Goal: Check status: Check status

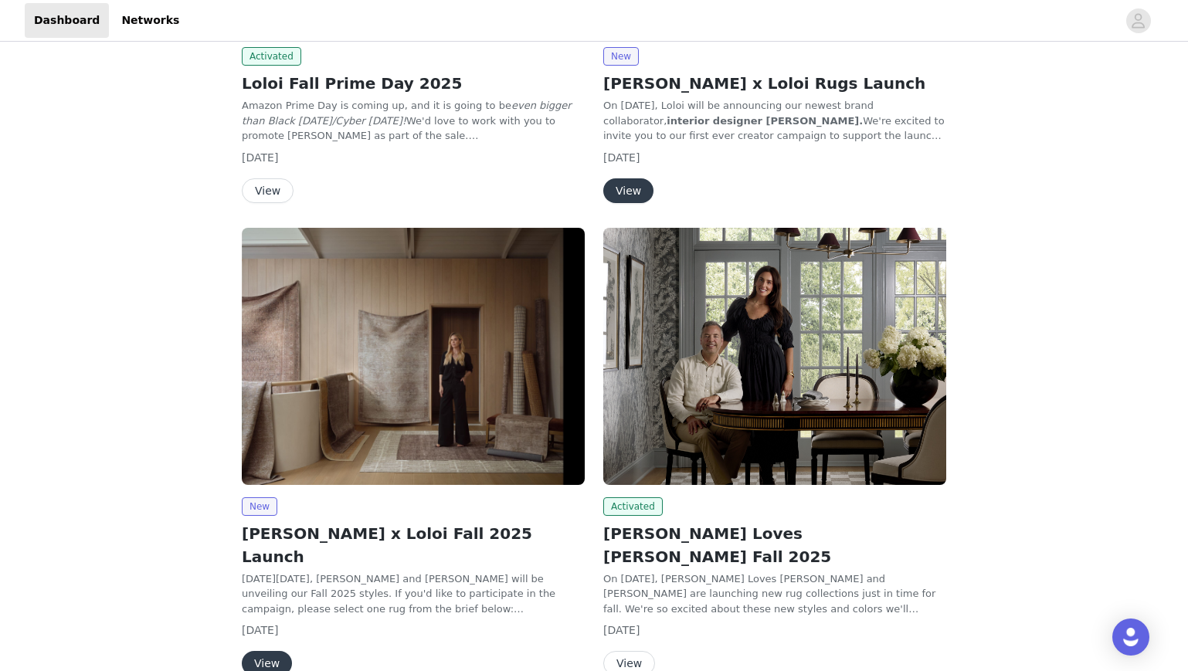
scroll to position [692, 0]
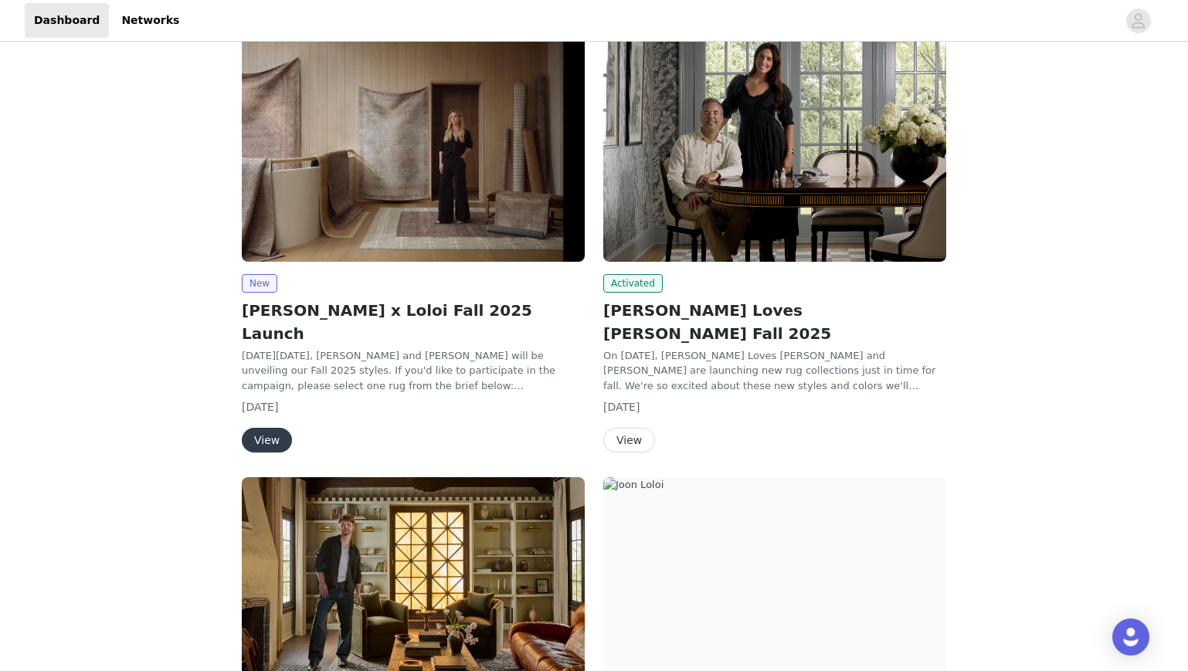
click at [633, 428] on button "View" at bounding box center [629, 440] width 52 height 25
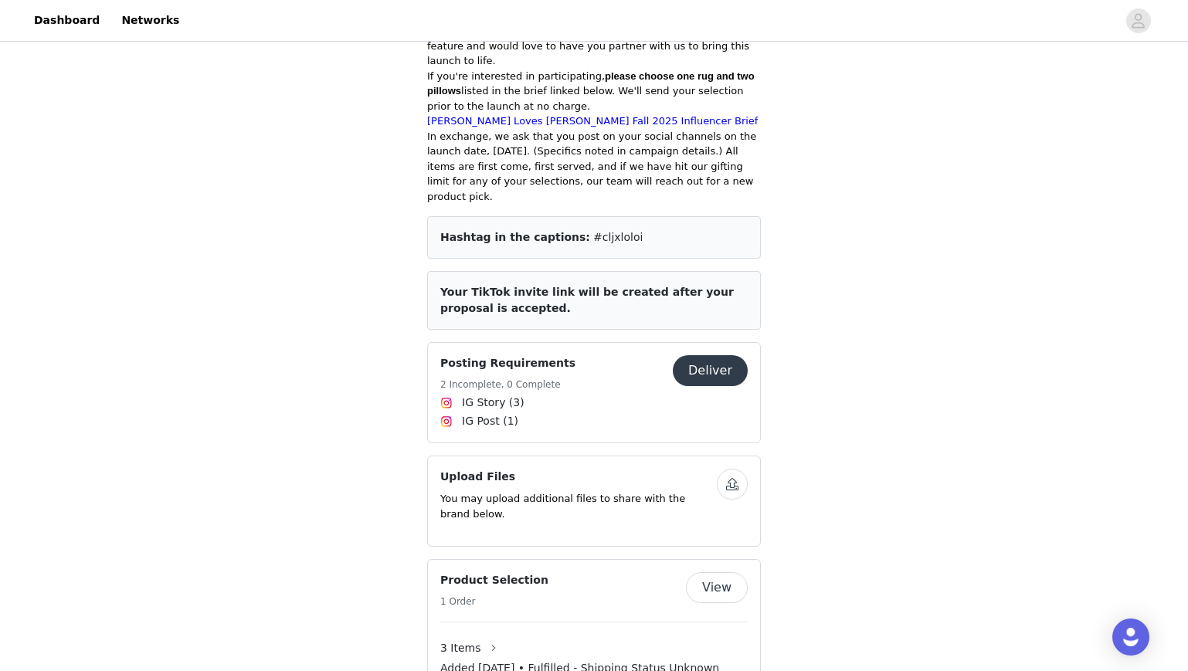
scroll to position [813, 0]
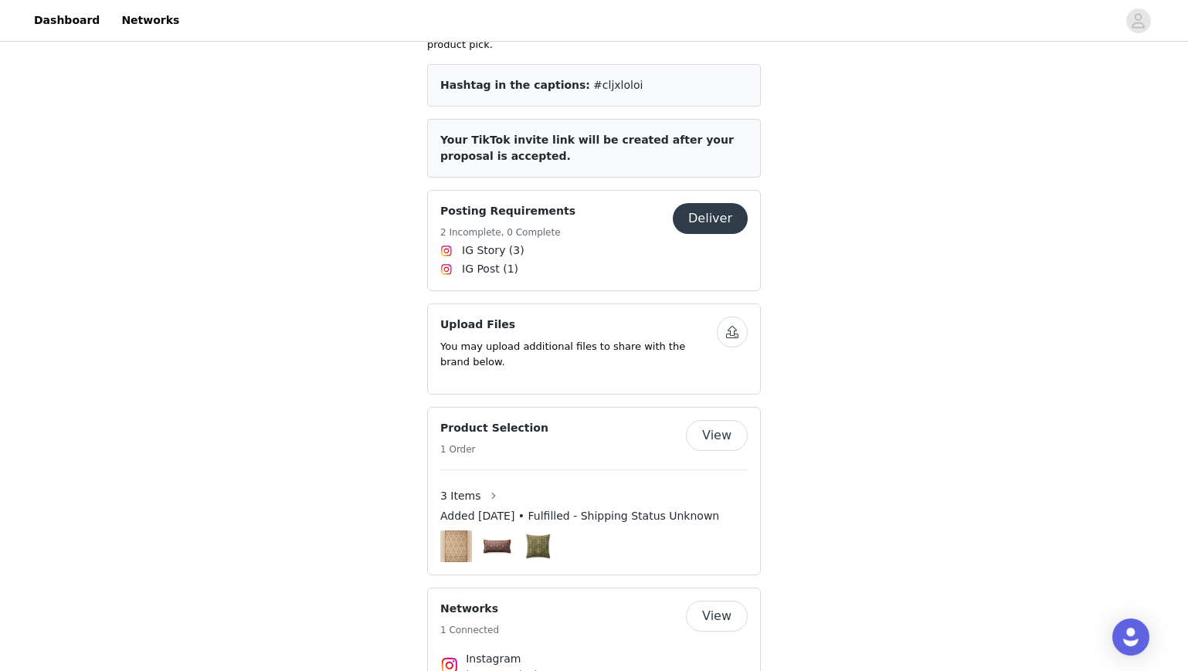
click at [715, 420] on button "View" at bounding box center [717, 435] width 62 height 31
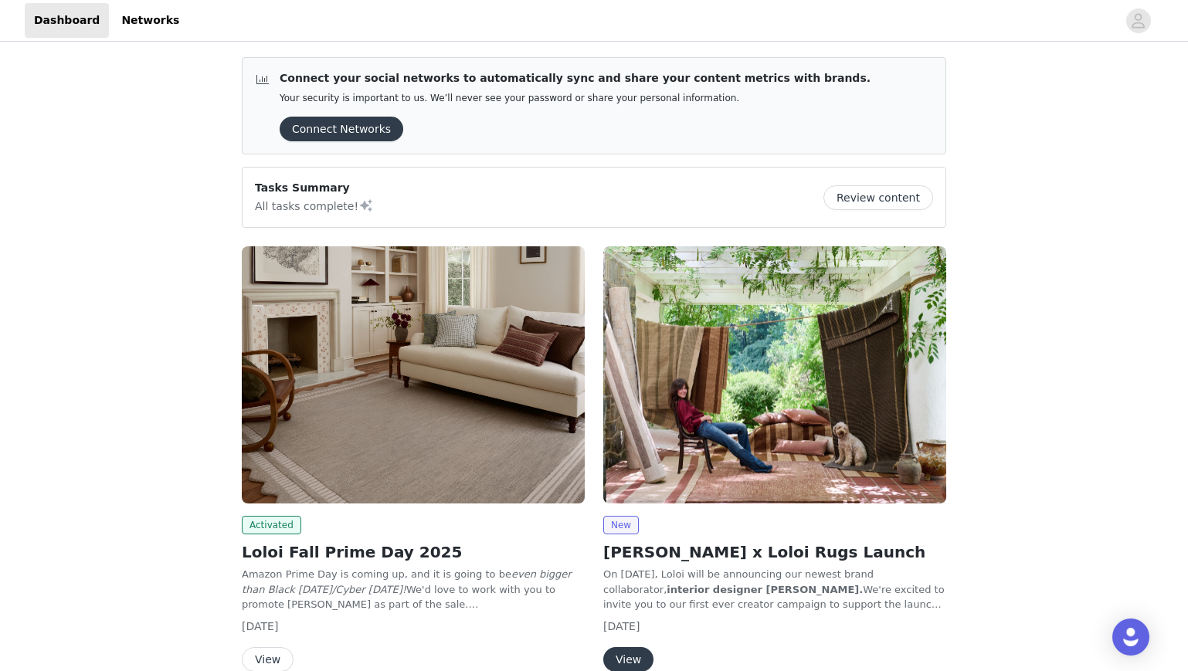
click at [268, 659] on button "View" at bounding box center [268, 659] width 52 height 25
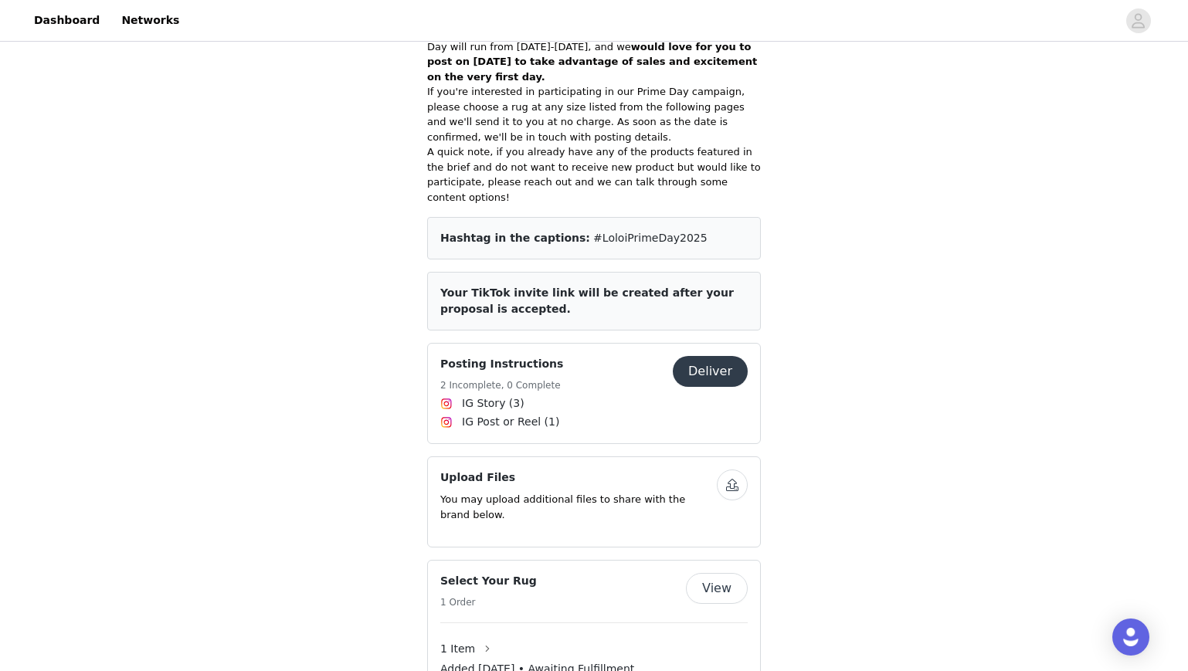
scroll to position [887, 0]
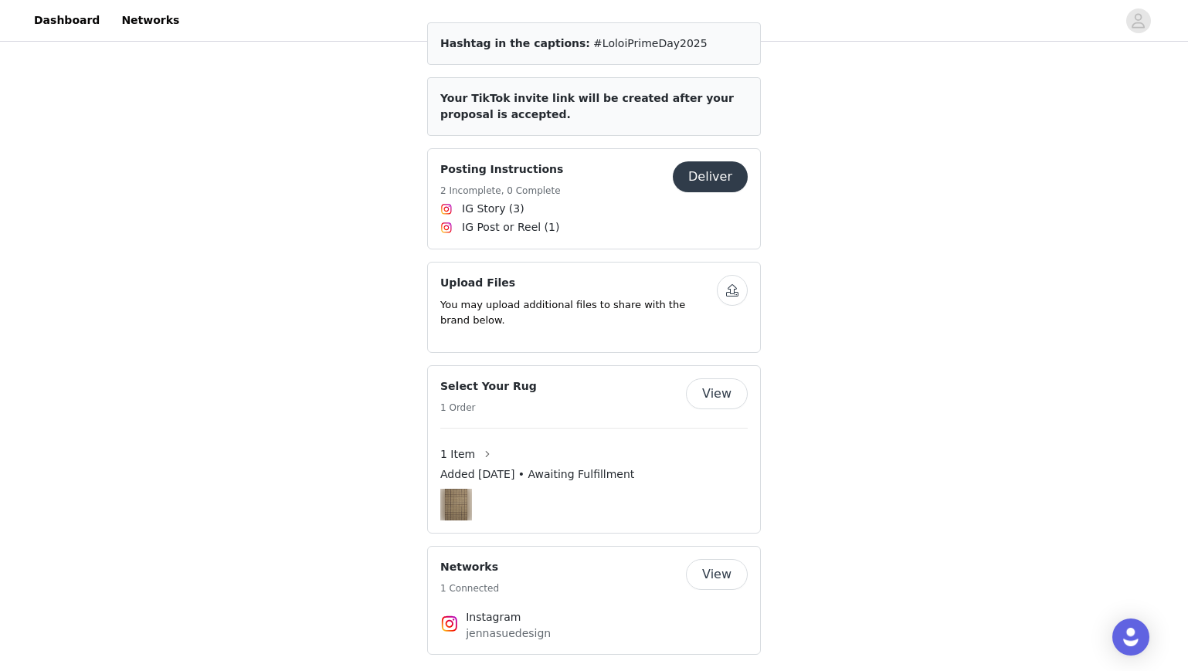
click at [726, 378] on button "View" at bounding box center [717, 393] width 62 height 31
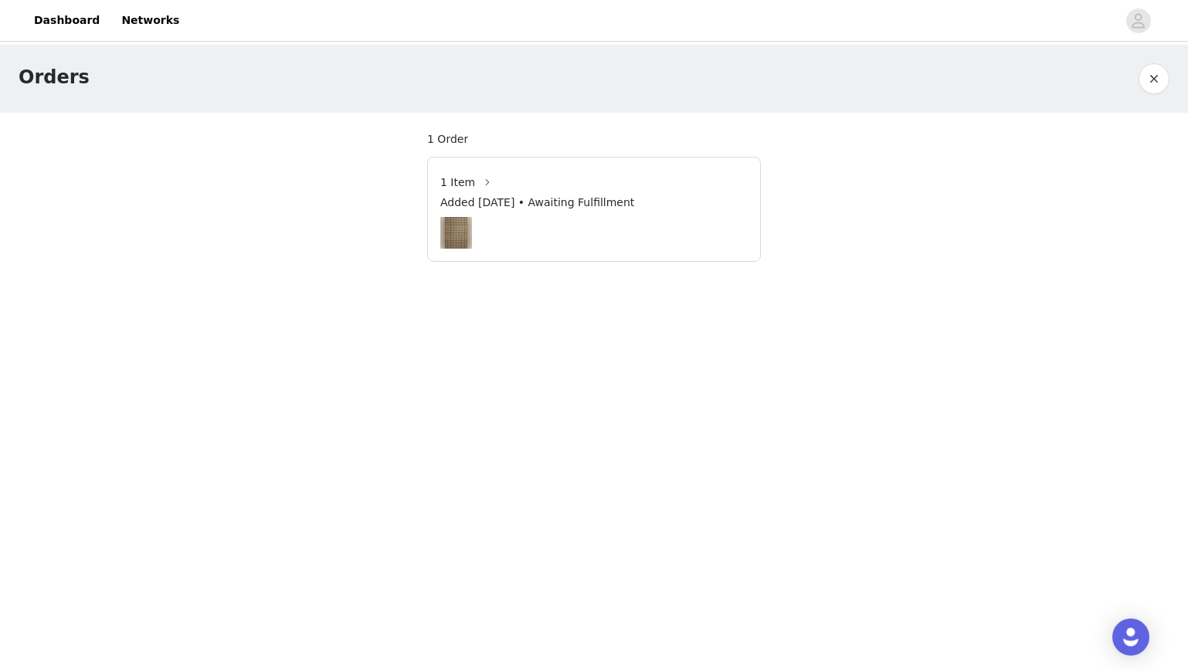
click at [466, 185] on span "1 Item" at bounding box center [457, 183] width 35 height 16
click at [484, 182] on button "button" at bounding box center [487, 182] width 25 height 25
